Goal: Navigation & Orientation: Find specific page/section

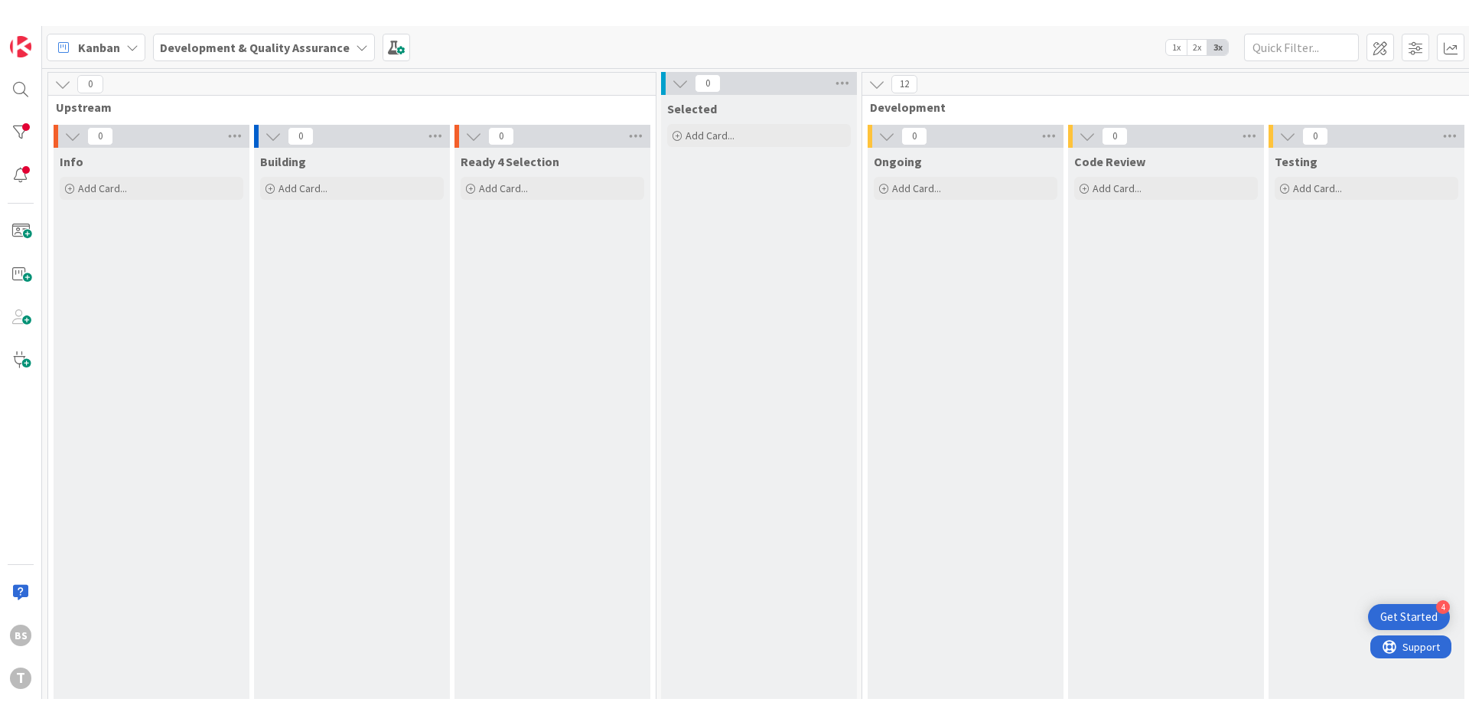
scroll to position [0, 289]
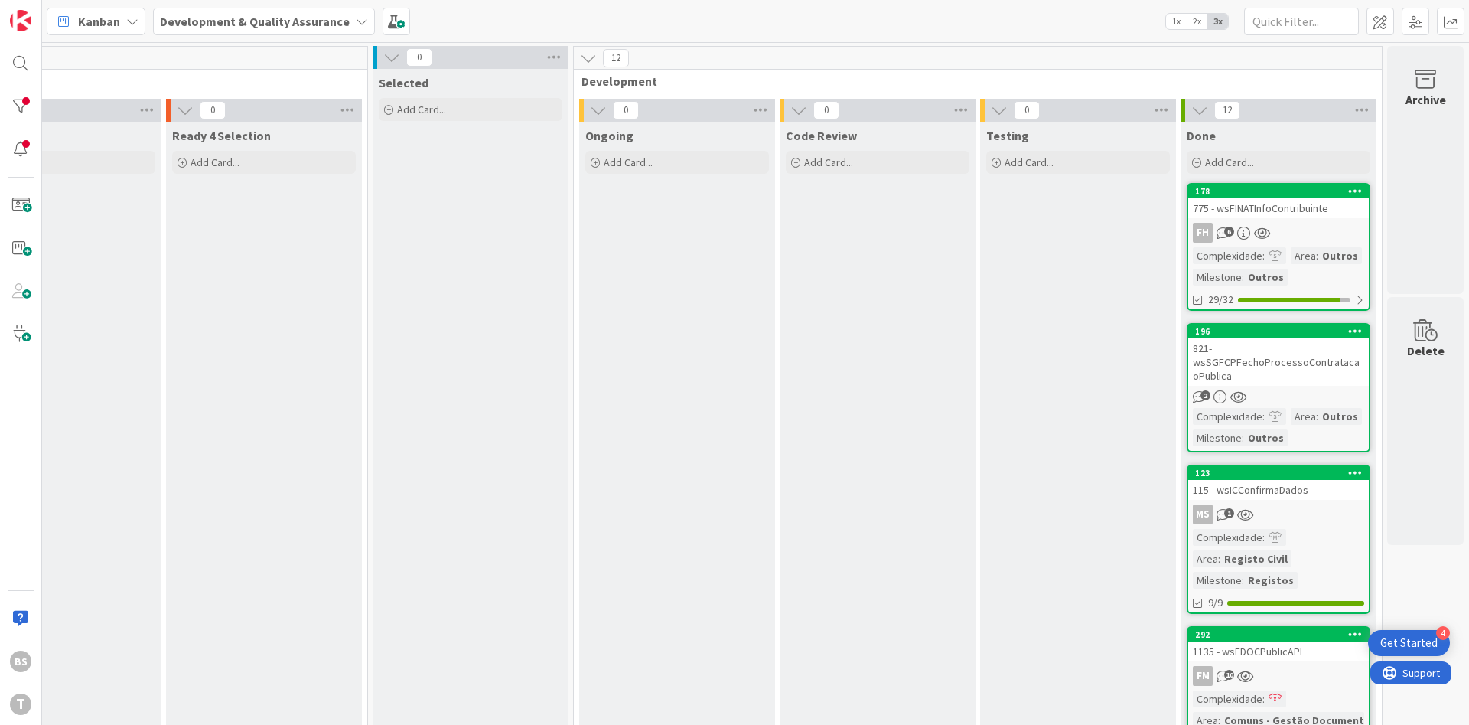
click at [2, 99] on div "BS T" at bounding box center [21, 362] width 42 height 725
click at [13, 103] on div at bounding box center [20, 106] width 31 height 31
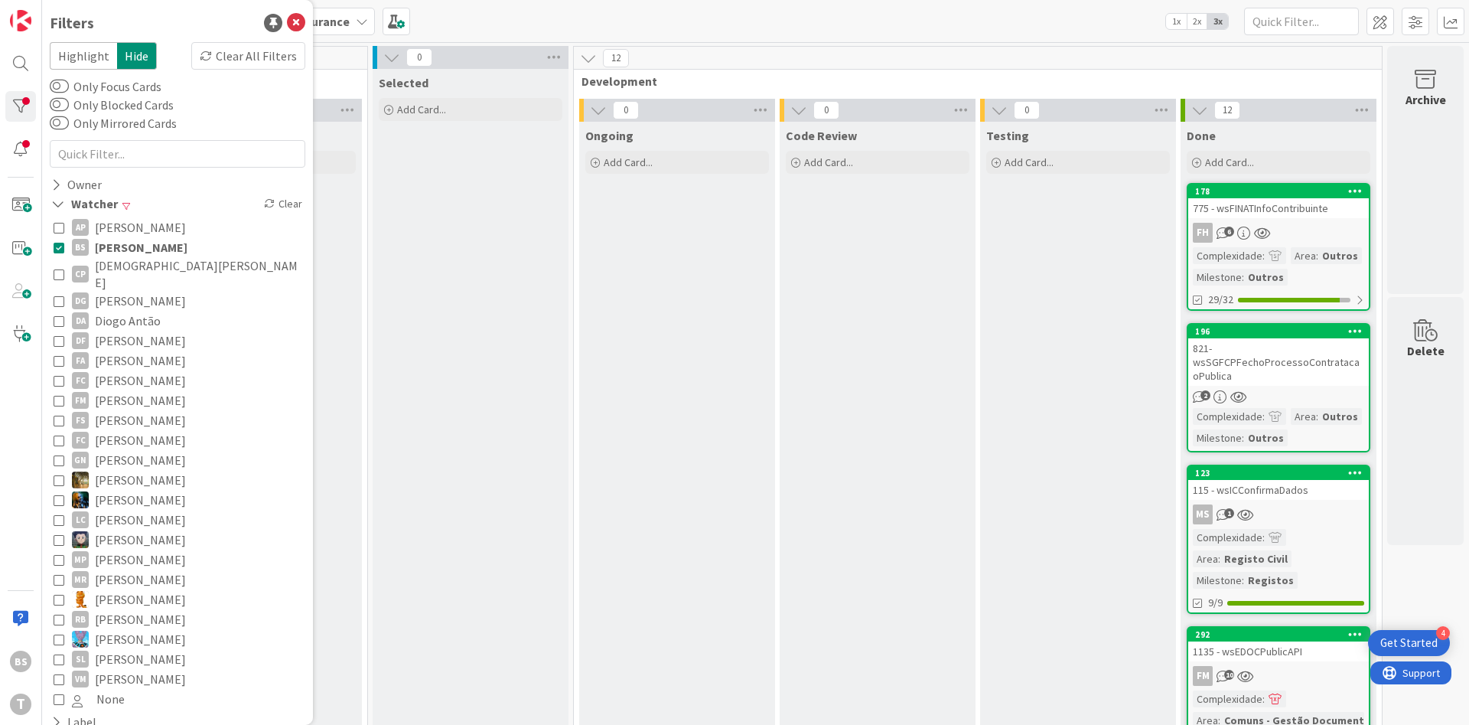
click at [51, 248] on div "AP [PERSON_NAME] [PERSON_NAME] [PERSON_NAME] [PERSON_NAME] [PERSON_NAME] [PERSO…" at bounding box center [178, 463] width 256 height 499
click at [52, 248] on div "AP [PERSON_NAME] [PERSON_NAME] [PERSON_NAME] [PERSON_NAME] [PERSON_NAME] [PERSO…" at bounding box center [178, 463] width 256 height 499
click at [54, 247] on icon at bounding box center [59, 247] width 11 height 11
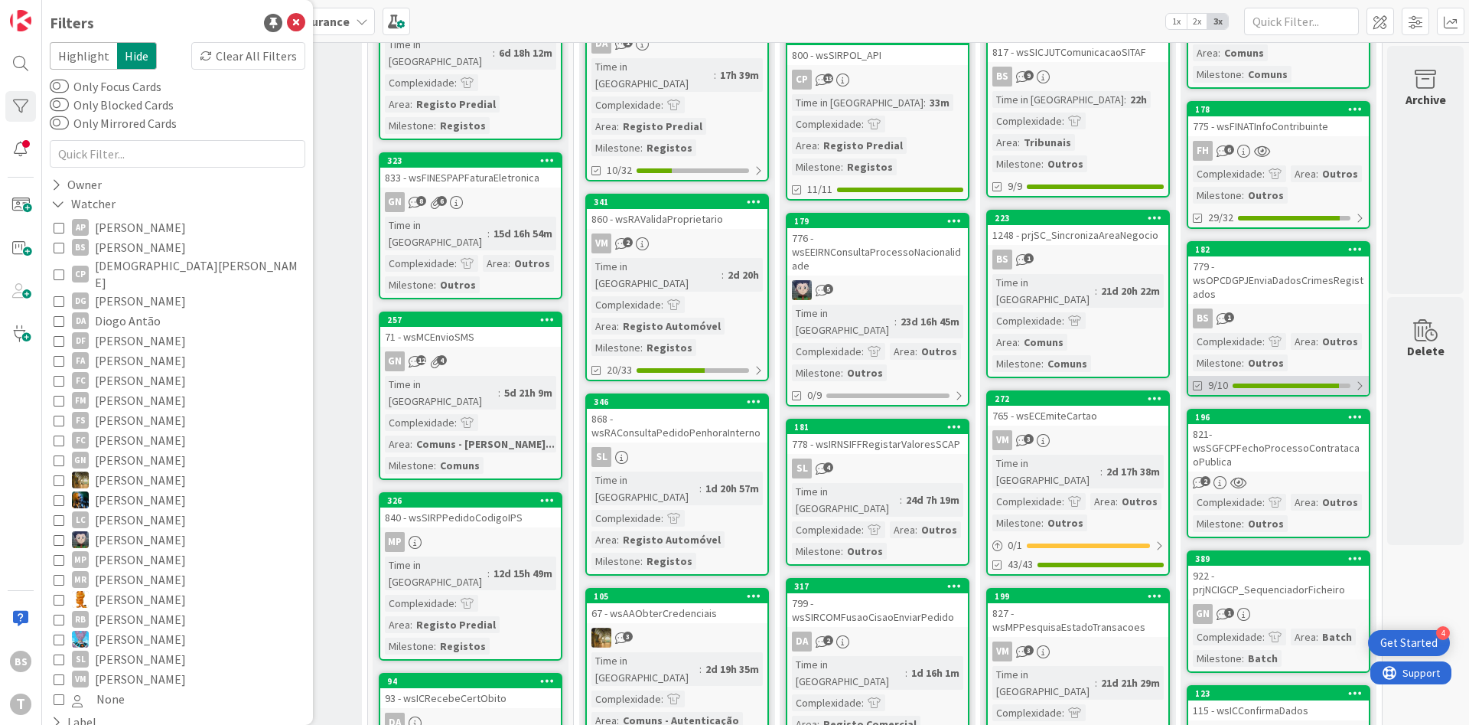
scroll to position [367, 289]
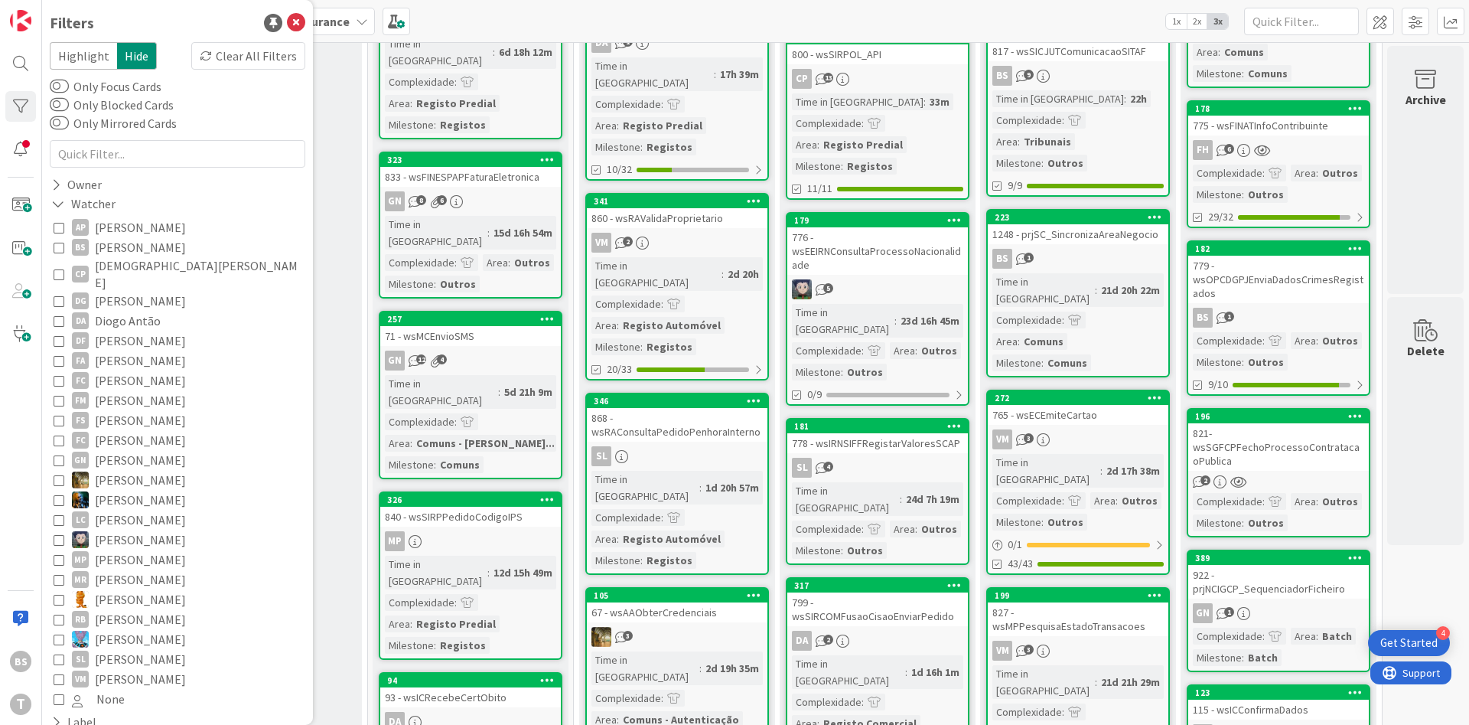
click at [1298, 440] on div "821- wsSGFCPFechoProcessoContratacaoPublica" at bounding box center [1279, 446] width 181 height 47
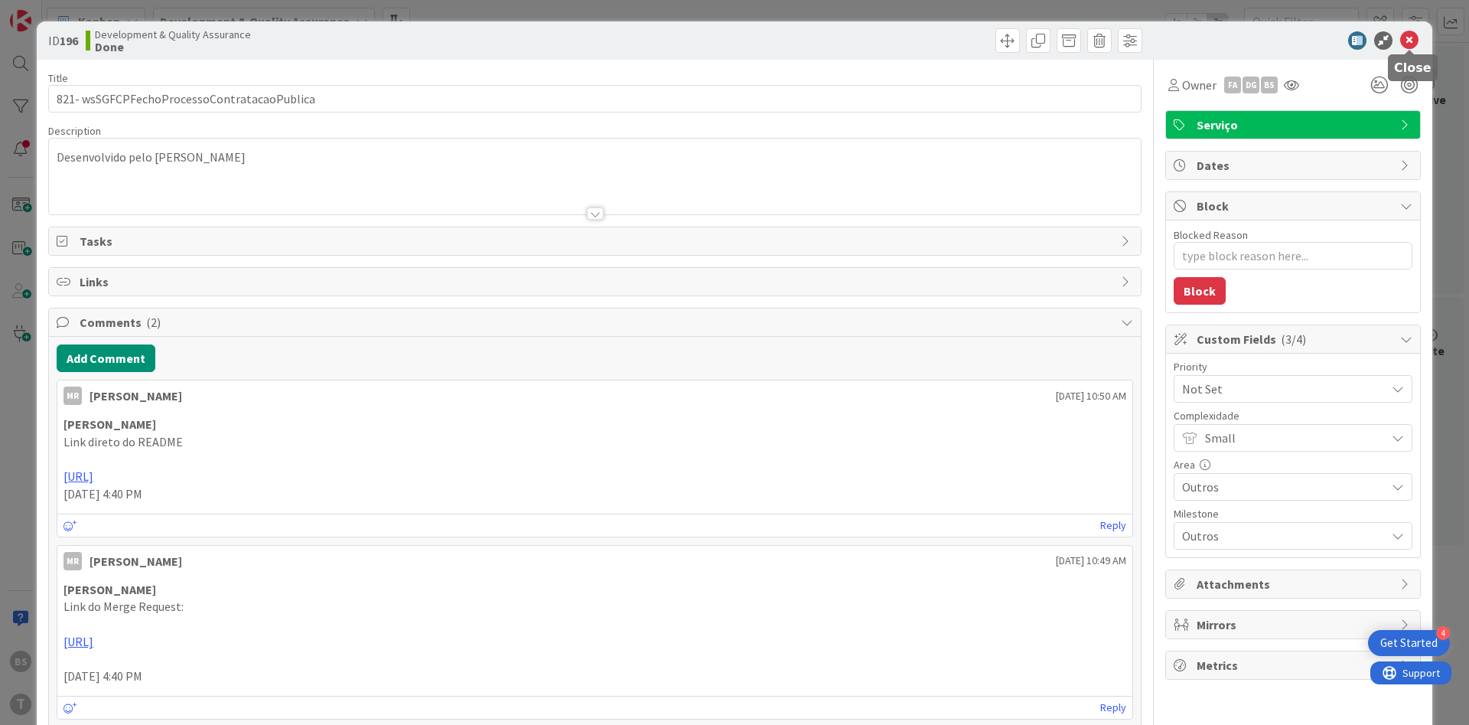
click at [1411, 43] on icon at bounding box center [1410, 40] width 18 height 18
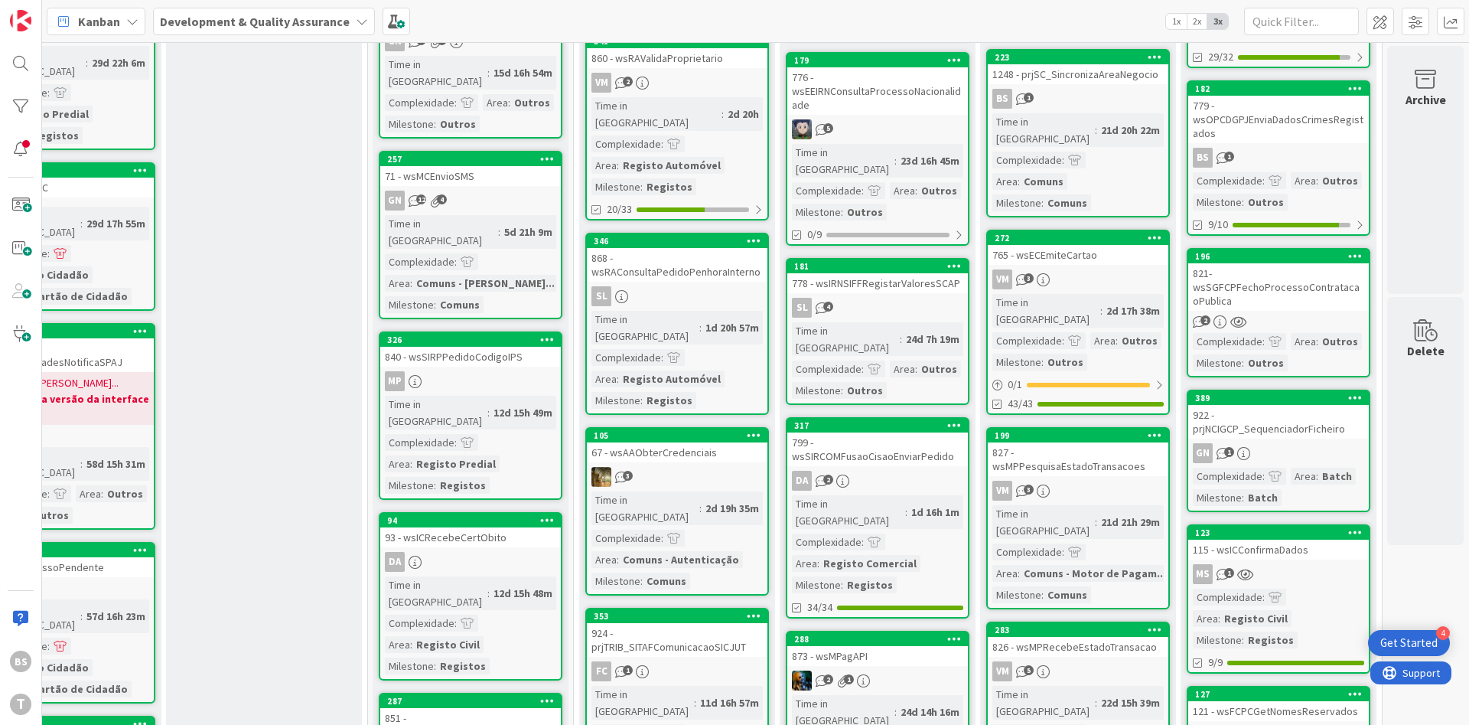
scroll to position [551, 289]
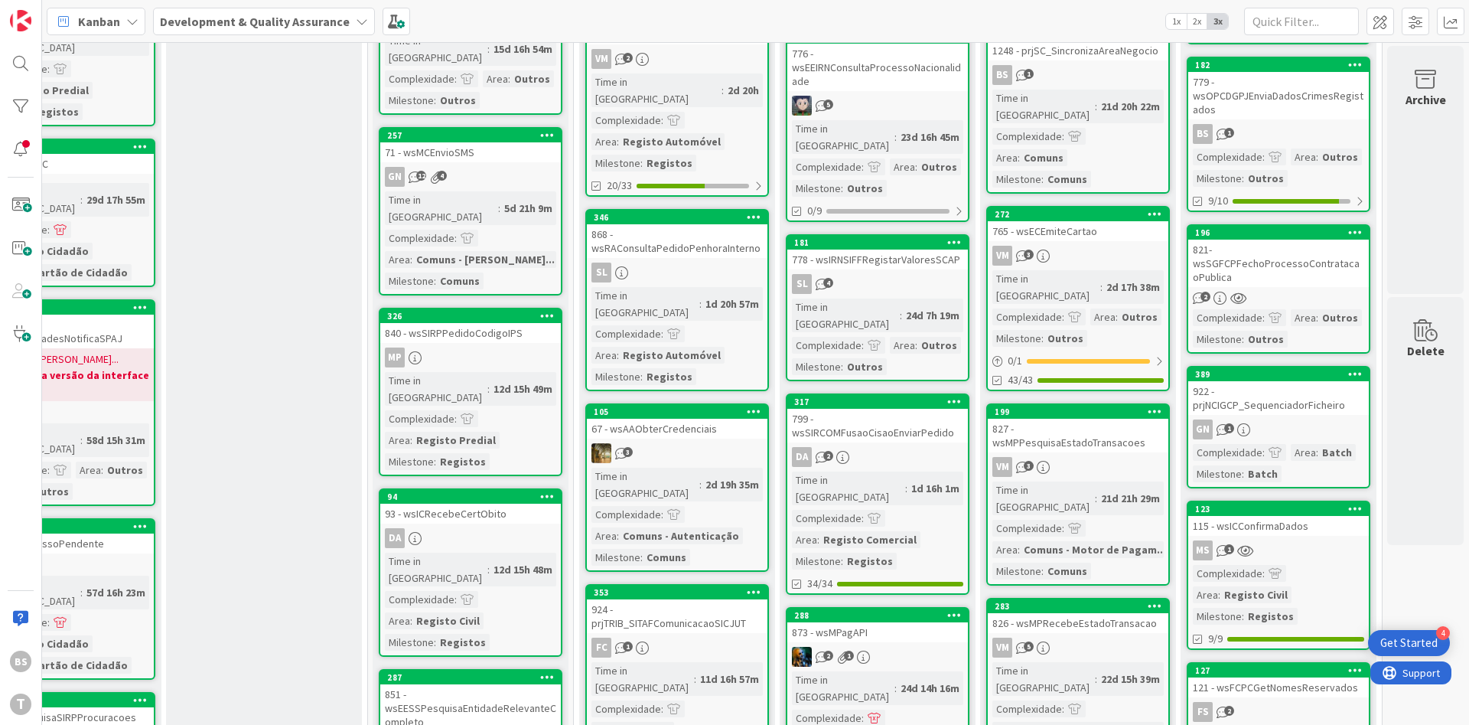
click at [1309, 391] on div "922 - prjNCIGCP_SequenciadorFicheiro" at bounding box center [1279, 398] width 181 height 34
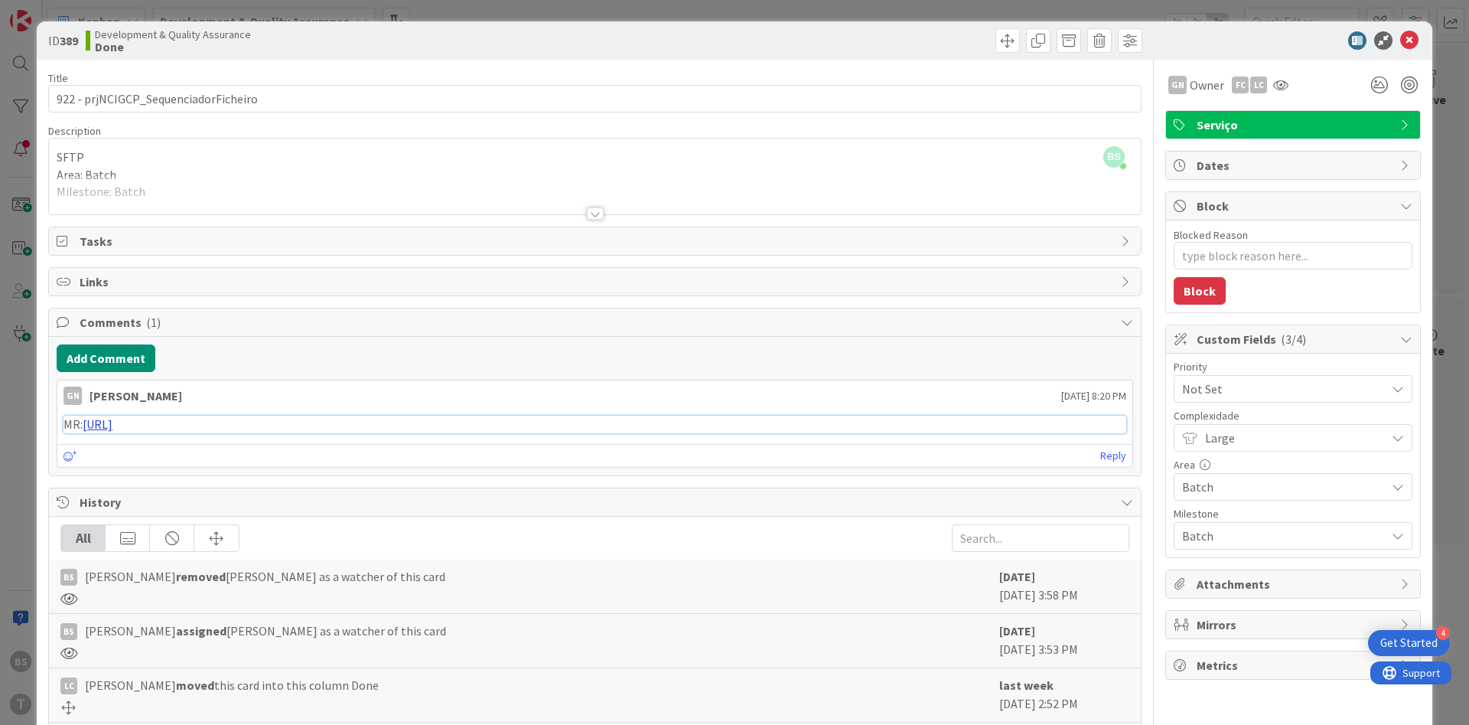
click at [113, 421] on link "[URL]" at bounding box center [98, 423] width 30 height 15
click at [113, 419] on link "[URL]" at bounding box center [98, 423] width 30 height 15
type textarea "x"
